Goal: Navigation & Orientation: Find specific page/section

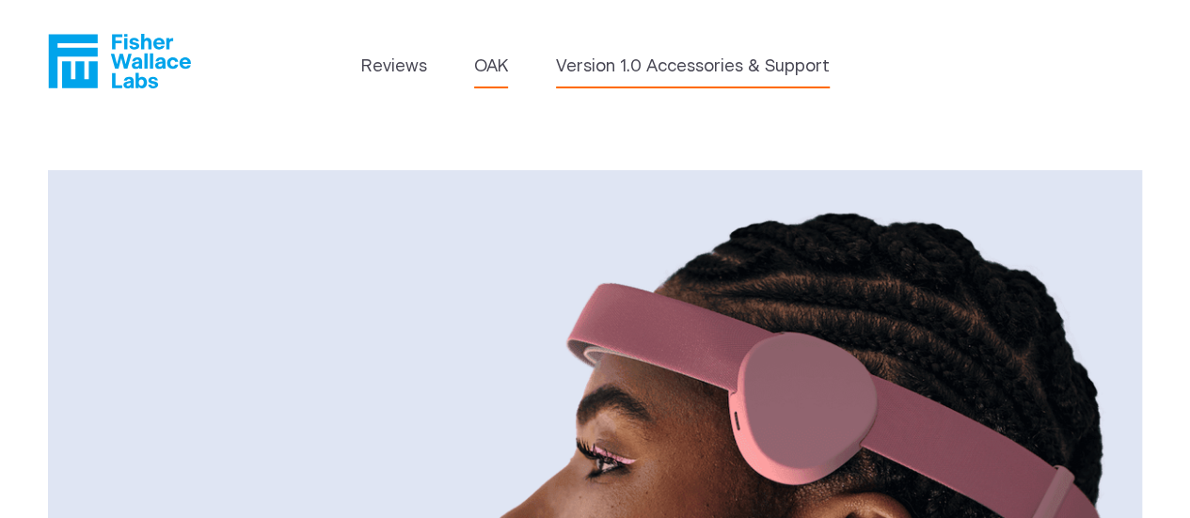
click at [650, 64] on link "Version 1.0 Accessories & Support" at bounding box center [693, 67] width 274 height 25
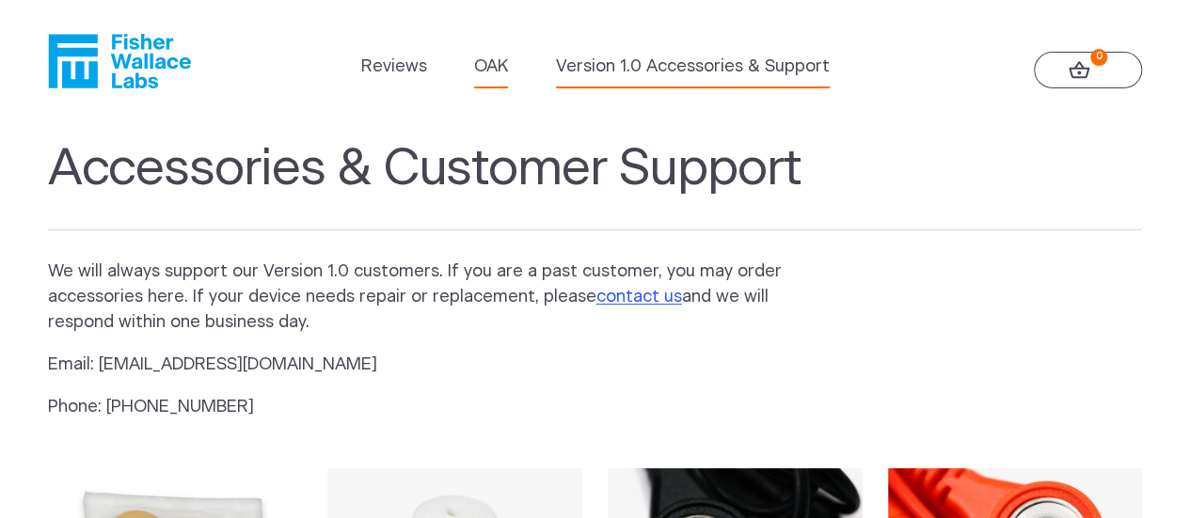
click at [495, 73] on link "OAK" at bounding box center [491, 67] width 34 height 25
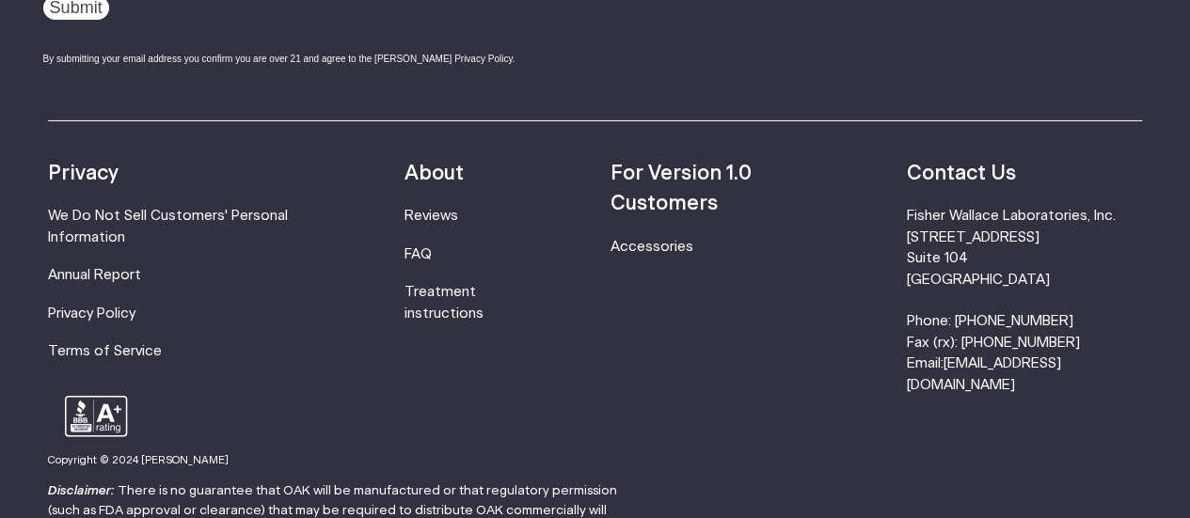
scroll to position [3063, 0]
